Goal: Transaction & Acquisition: Purchase product/service

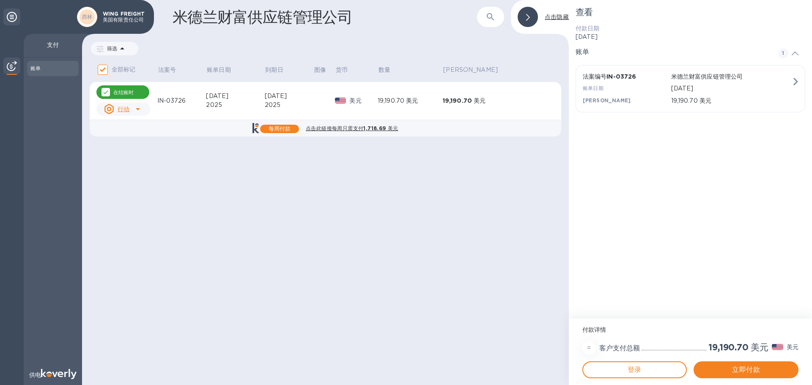
click at [12, 16] on icon at bounding box center [12, 17] width 10 height 10
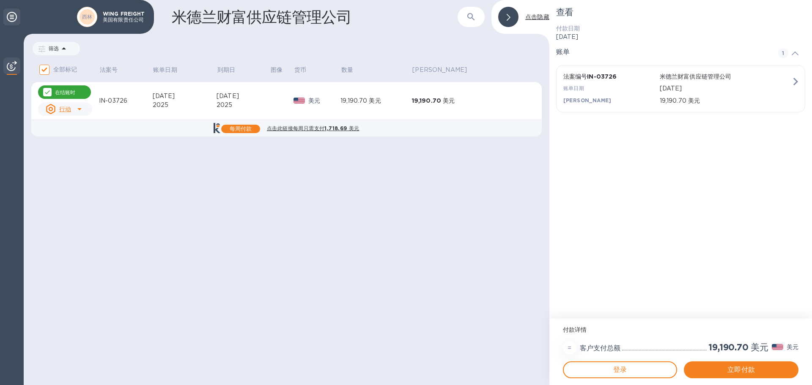
click at [12, 19] on icon at bounding box center [12, 17] width 10 height 10
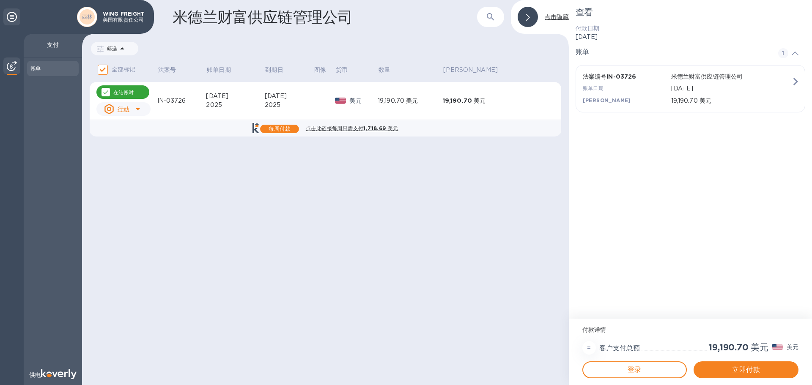
click at [63, 376] on img at bounding box center [59, 374] width 36 height 10
click at [634, 369] on font "登录" at bounding box center [635, 370] width 14 height 8
click at [755, 372] on font "立即付款" at bounding box center [746, 370] width 28 height 8
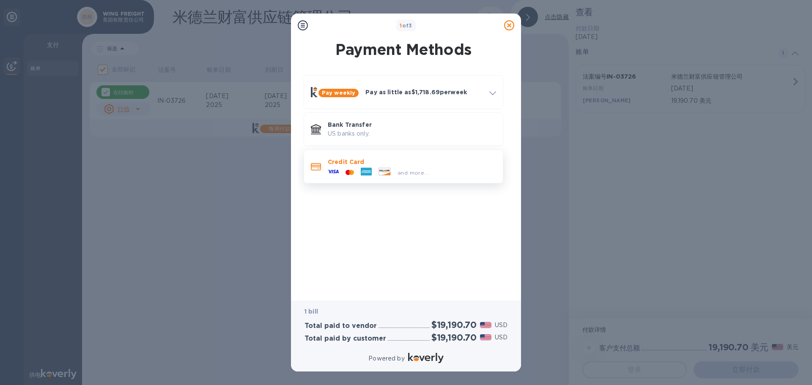
click at [443, 174] on div "and more..." at bounding box center [412, 170] width 168 height 9
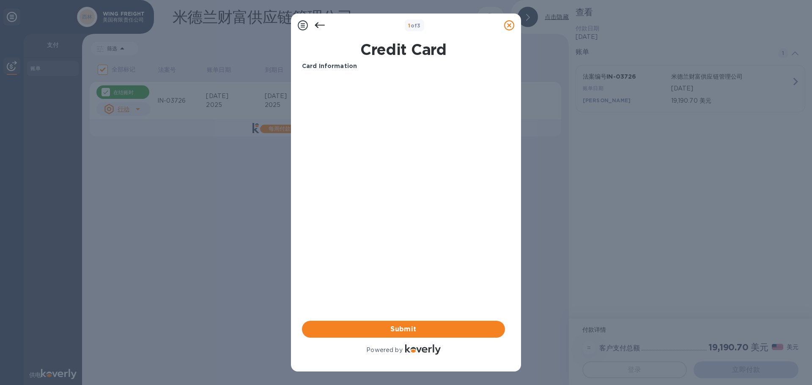
click at [318, 23] on icon at bounding box center [320, 25] width 10 height 6
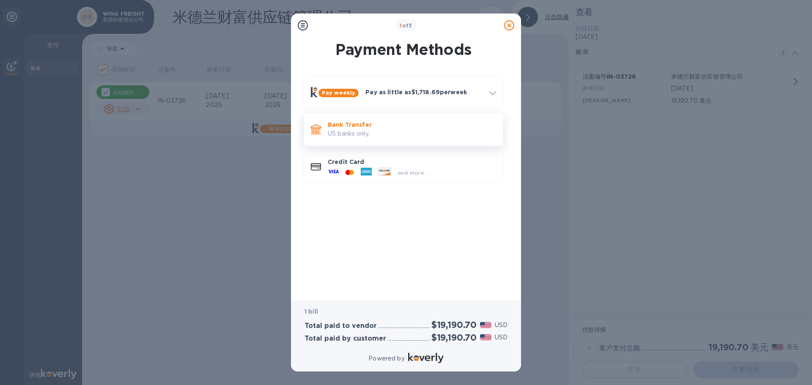
click at [355, 128] on p "Bank Transfer" at bounding box center [412, 125] width 168 height 8
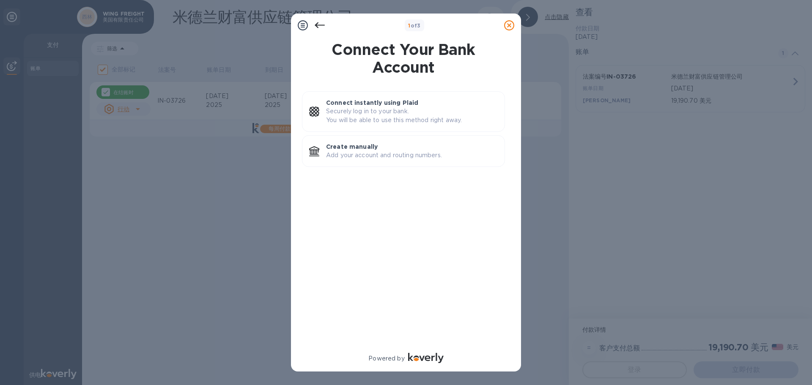
click at [379, 228] on div "Connect instantly using Plaid Securely log in to your bank. You will be able to…" at bounding box center [403, 215] width 217 height 258
click at [323, 25] on icon at bounding box center [320, 25] width 10 height 6
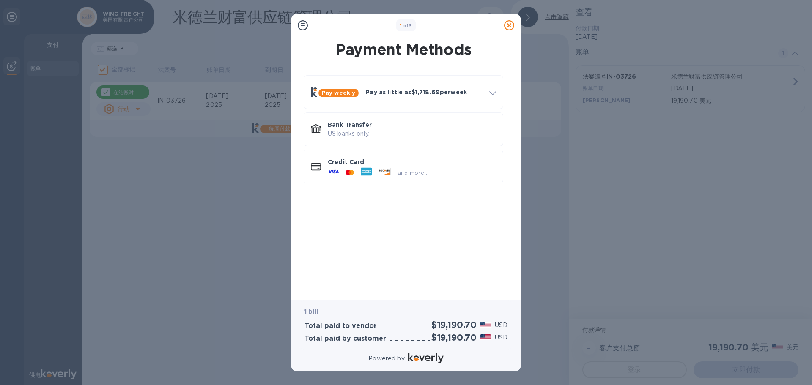
click at [423, 230] on div "Pay weekly Pay as little as $1,718.69 per week How it works Split payments into…" at bounding box center [403, 181] width 217 height 224
